Goal: Find specific page/section: Find specific page/section

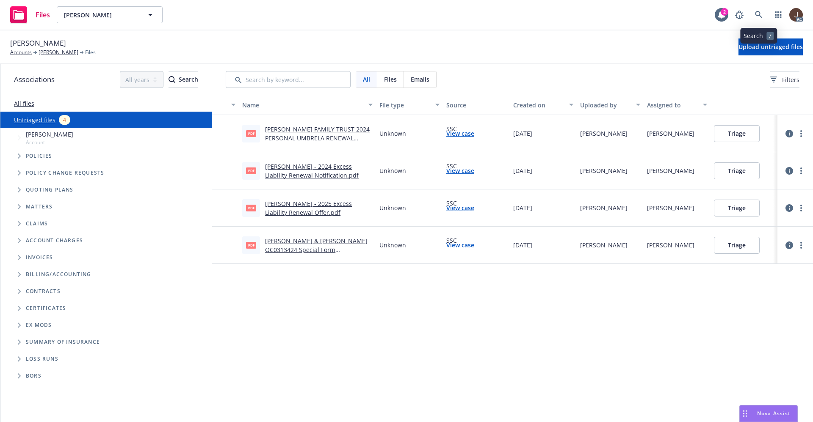
click at [759, 10] on link at bounding box center [758, 14] width 17 height 17
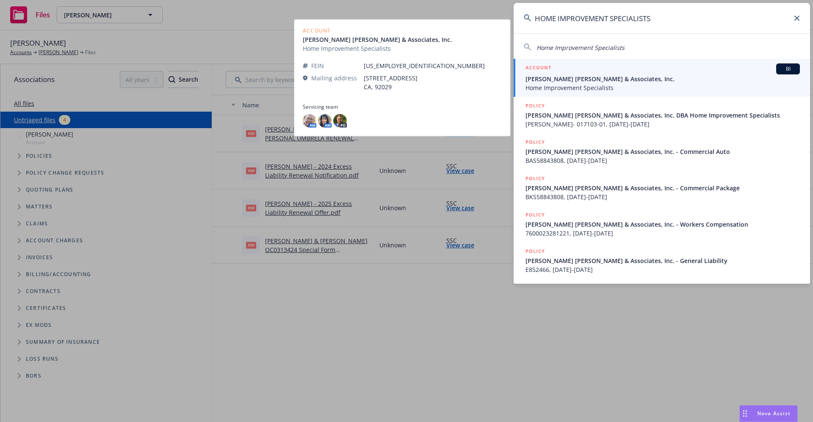
type input "HOME IMPROVEMENT SPECIALISTS"
click at [602, 81] on span "[PERSON_NAME] [PERSON_NAME] & Associates, Inc." at bounding box center [662, 79] width 274 height 9
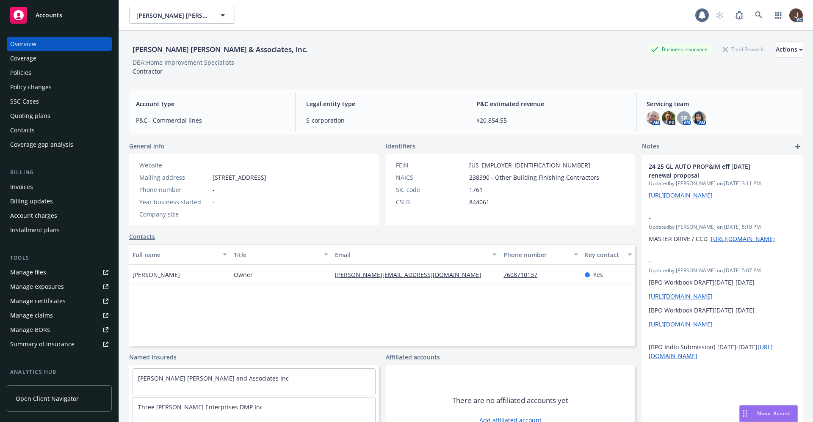
click at [188, 45] on div "[PERSON_NAME] [PERSON_NAME] & Associates, Inc." at bounding box center [220, 49] width 182 height 11
drag, startPoint x: 188, startPoint y: 45, endPoint x: 191, endPoint y: 54, distance: 9.8
click at [191, 54] on div "[PERSON_NAME] [PERSON_NAME] & Associates, Inc." at bounding box center [220, 49] width 182 height 11
copy div "[PERSON_NAME] [PERSON_NAME] & Associates, Inc."
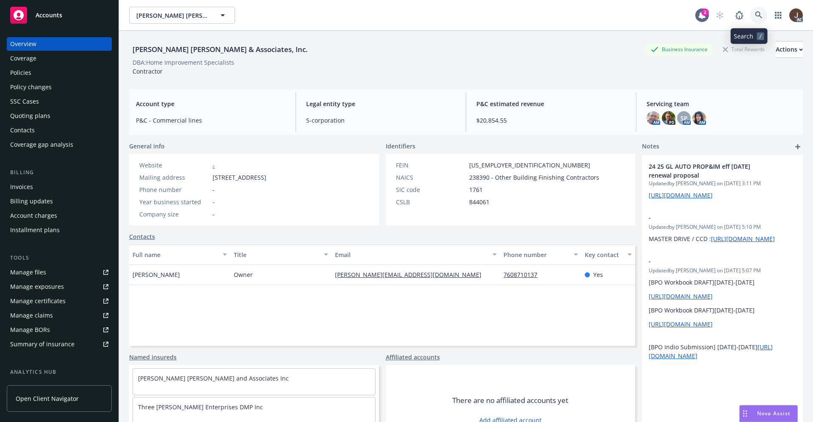
click at [755, 11] on icon at bounding box center [758, 14] width 7 height 7
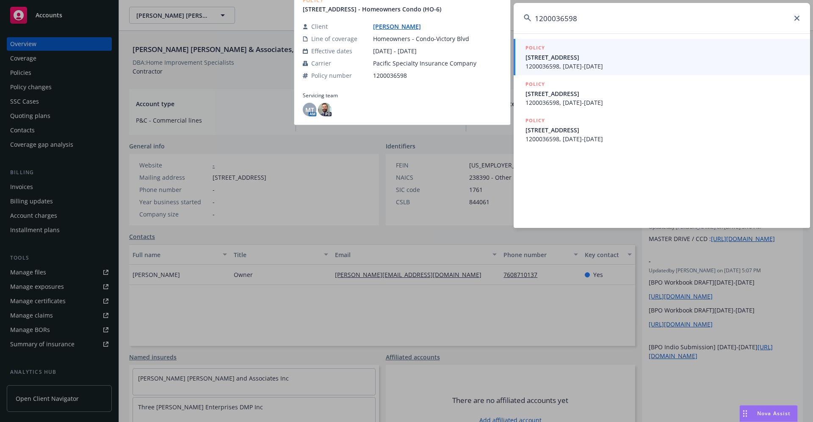
type input "1200036598"
click at [617, 61] on span "23549 Victory BLVD 21 West Hills CA 91307" at bounding box center [662, 57] width 274 height 9
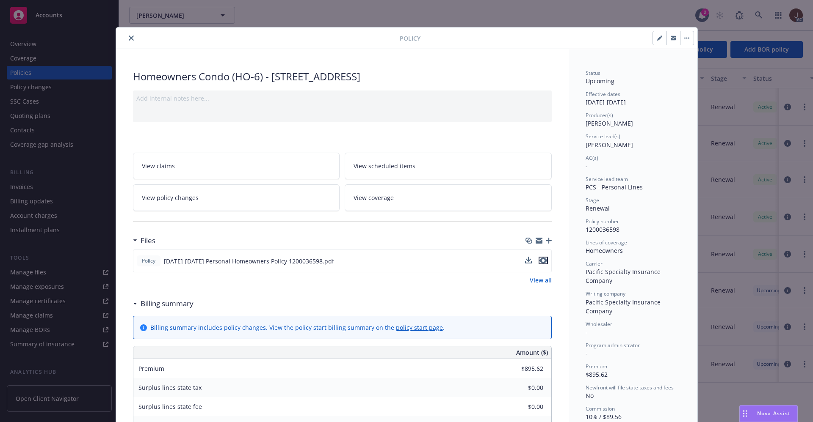
click at [539, 261] on icon "preview file" at bounding box center [543, 261] width 8 height 6
